Goal: Information Seeking & Learning: Learn about a topic

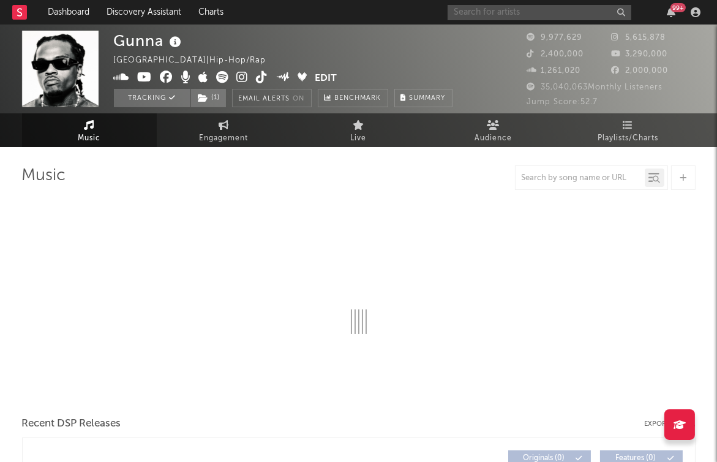
click at [538, 13] on input "text" at bounding box center [540, 12] width 184 height 15
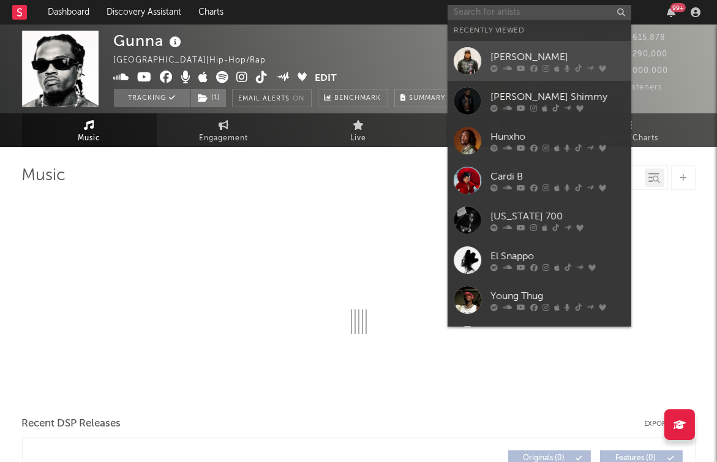
select select "6m"
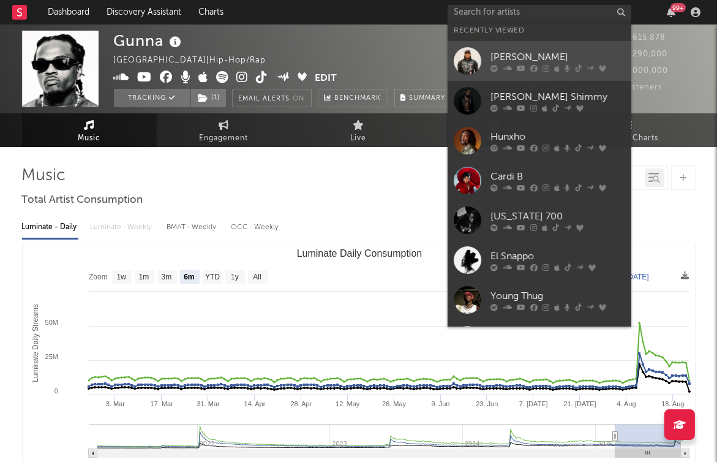
click at [540, 54] on div "[PERSON_NAME]" at bounding box center [558, 57] width 135 height 15
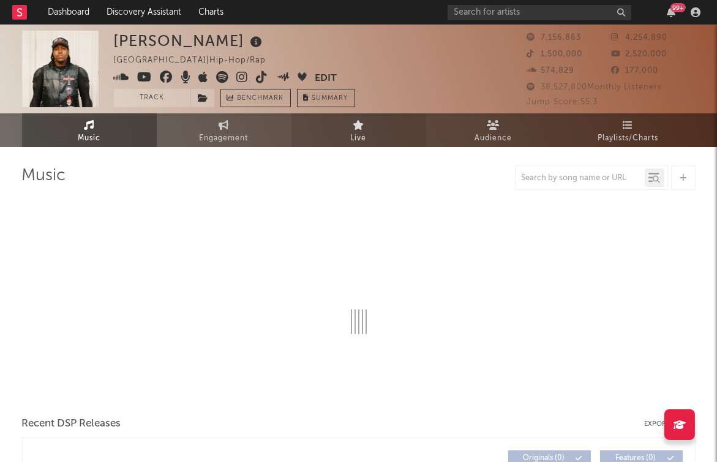
select select "6m"
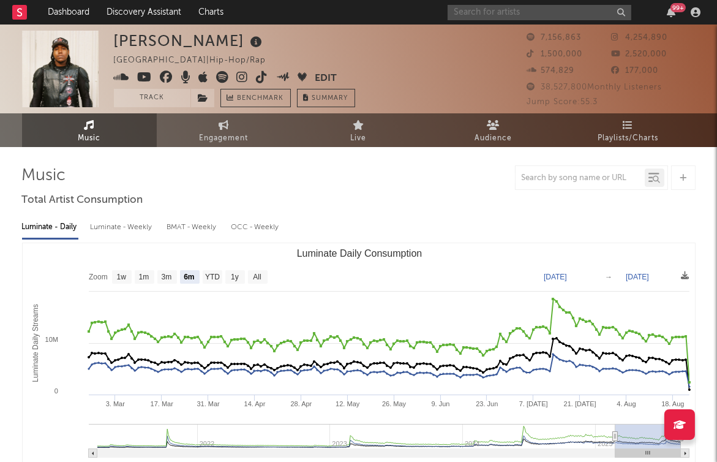
click at [556, 15] on input "text" at bounding box center [540, 12] width 184 height 15
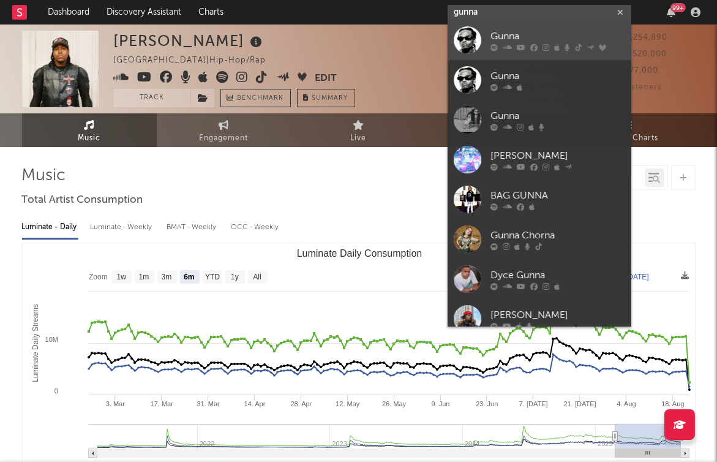
type input "gunna"
click at [524, 34] on div "Gunna" at bounding box center [558, 36] width 135 height 15
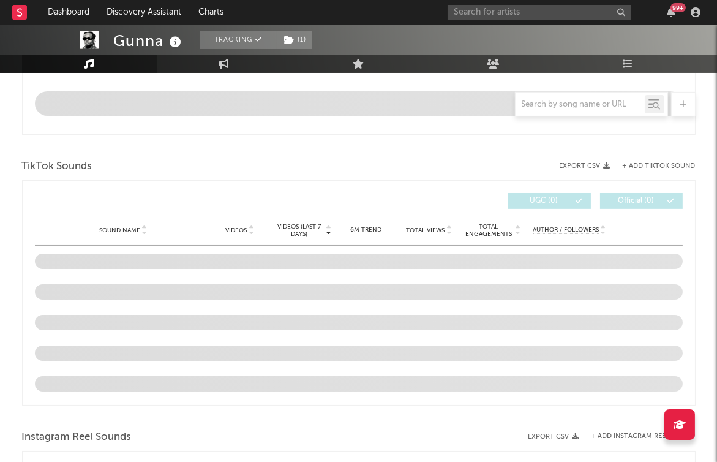
select select "6m"
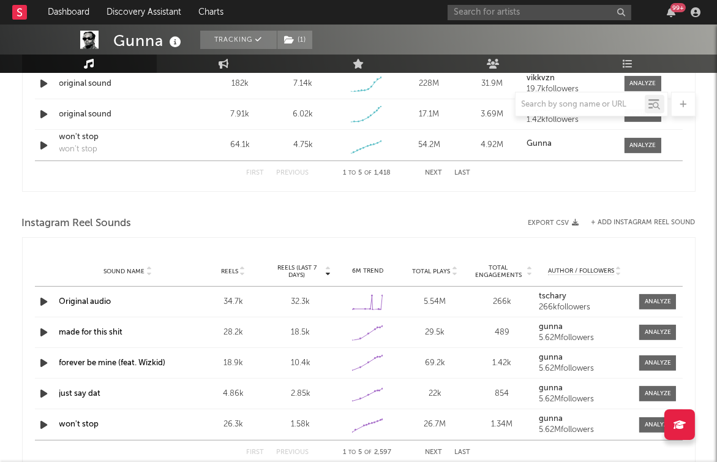
scroll to position [996, 0]
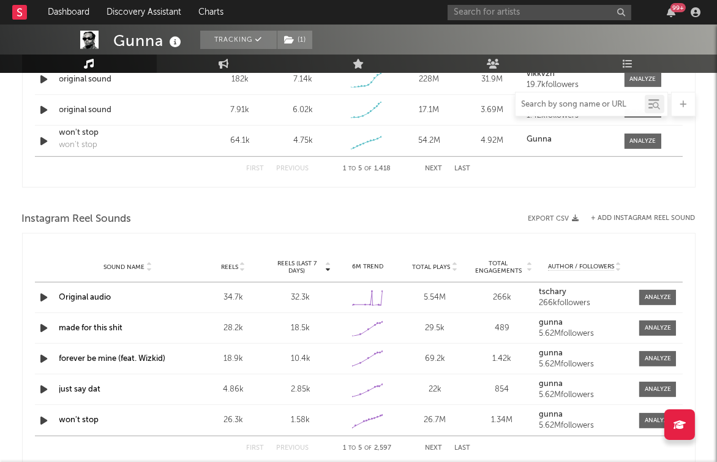
click at [558, 101] on input "text" at bounding box center [580, 105] width 129 height 10
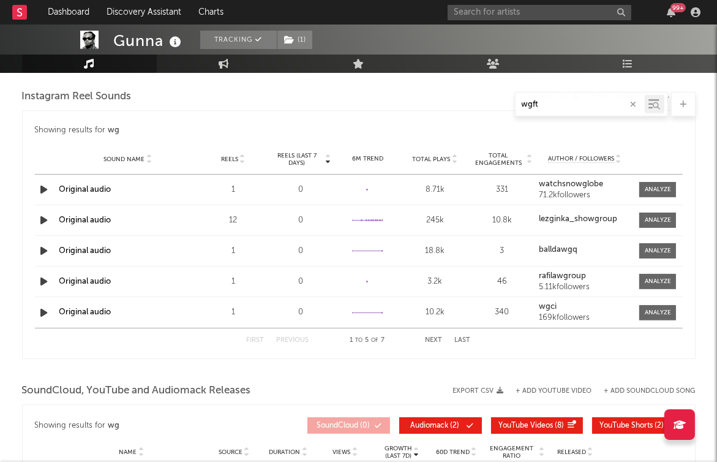
scroll to position [800, 0]
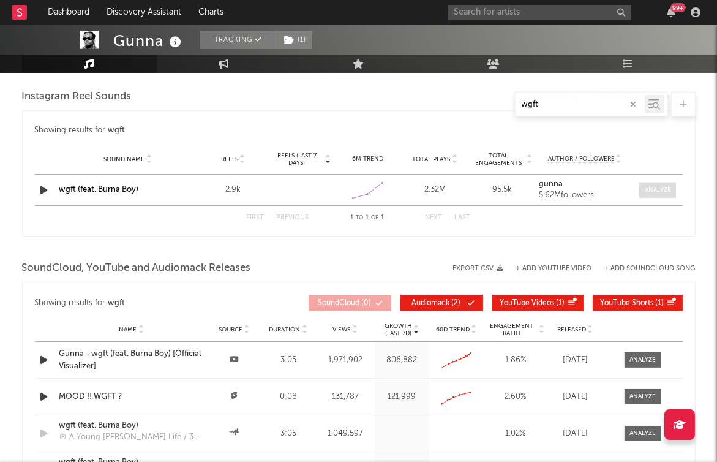
type input "wgft"
click at [657, 186] on div at bounding box center [658, 190] width 26 height 9
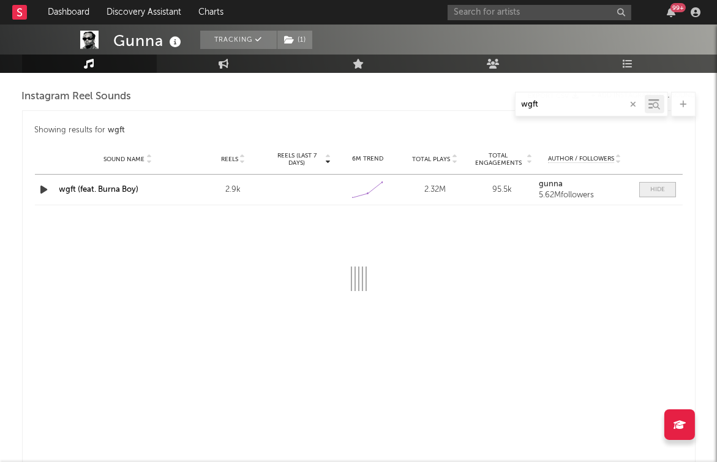
select select "1w"
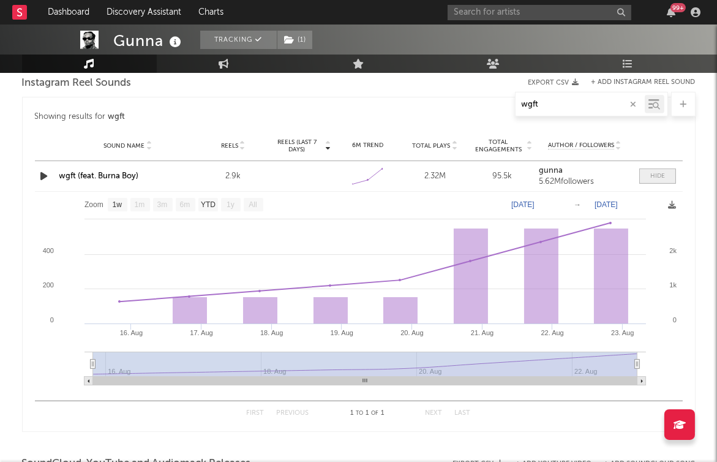
scroll to position [825, 0]
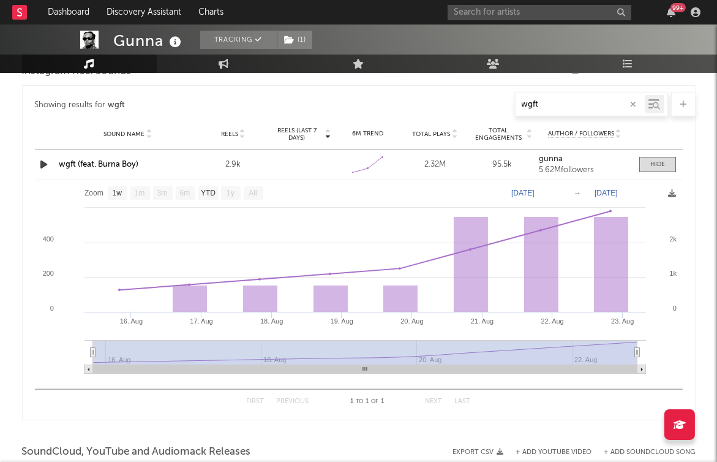
click at [88, 161] on link "wgft (feat. Burna Boy)" at bounding box center [99, 165] width 80 height 8
